Goal: Information Seeking & Learning: Learn about a topic

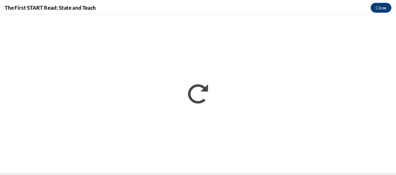
scroll to position [254, 0]
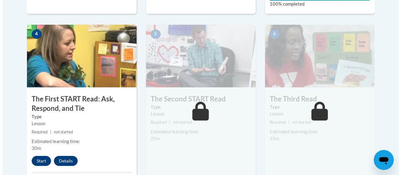
scroll to position [368, 0]
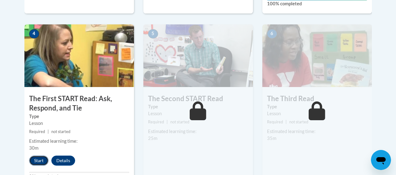
click at [39, 160] on button "Start" at bounding box center [38, 161] width 19 height 10
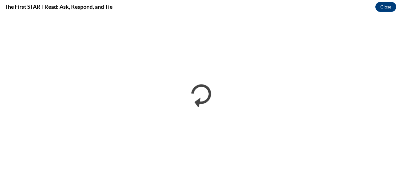
scroll to position [0, 0]
